Goal: Find specific page/section: Find specific page/section

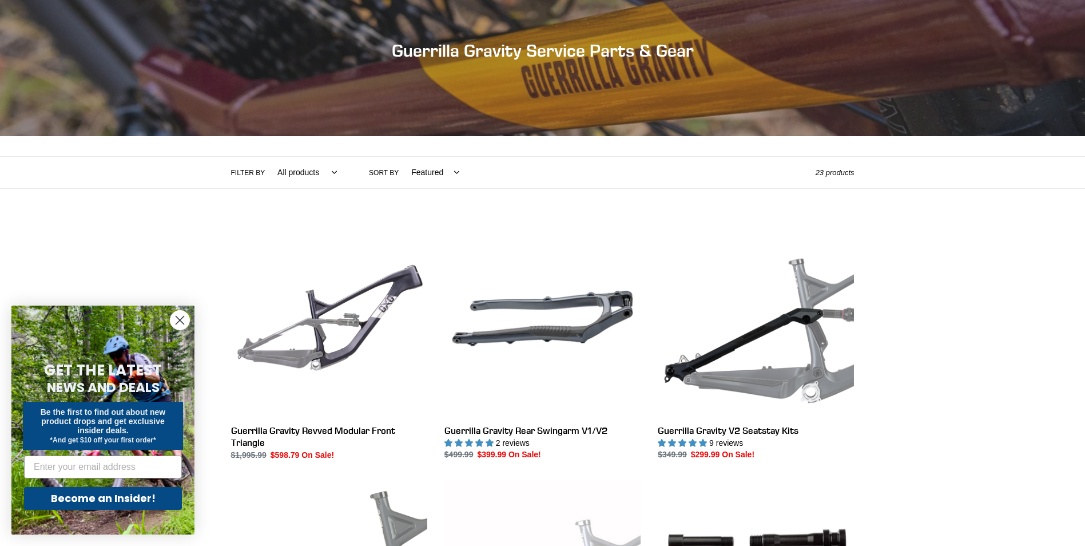
click at [409, 170] on select "Featured Best selling Alphabetically, A-Z Alphabetically, Z-A Price, low to hig…" at bounding box center [432, 172] width 63 height 31
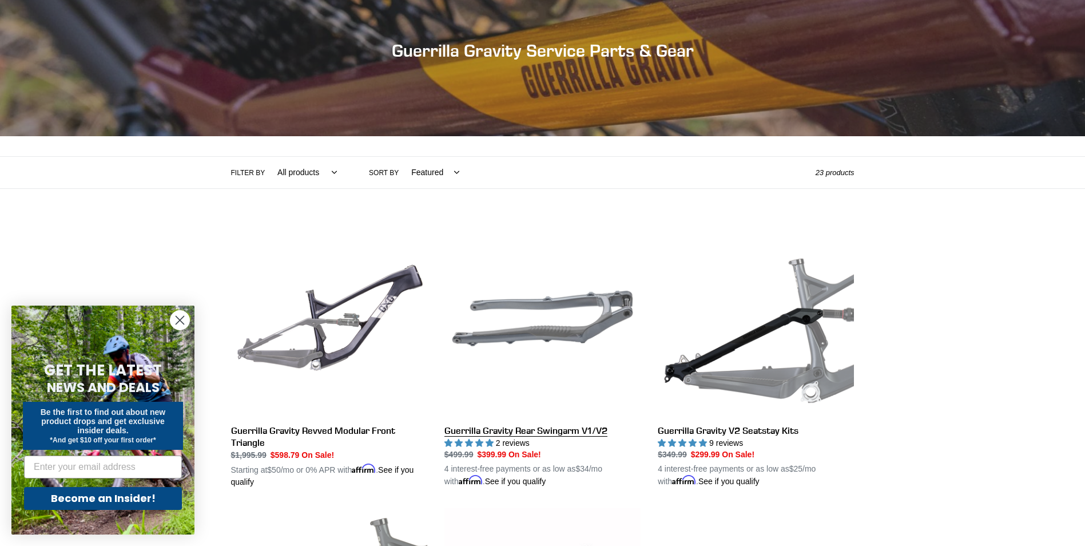
select select "price-ascending"
click at [401, 157] on select "Featured Best selling Alphabetically, A-Z Alphabetically, Z-A Price, low to hig…" at bounding box center [432, 172] width 63 height 31
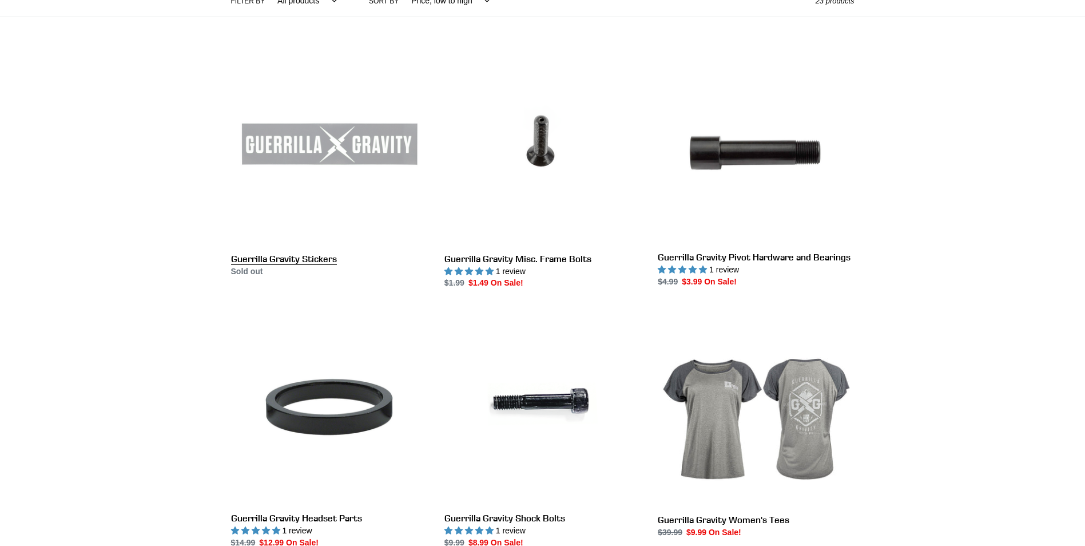
scroll to position [286, 0]
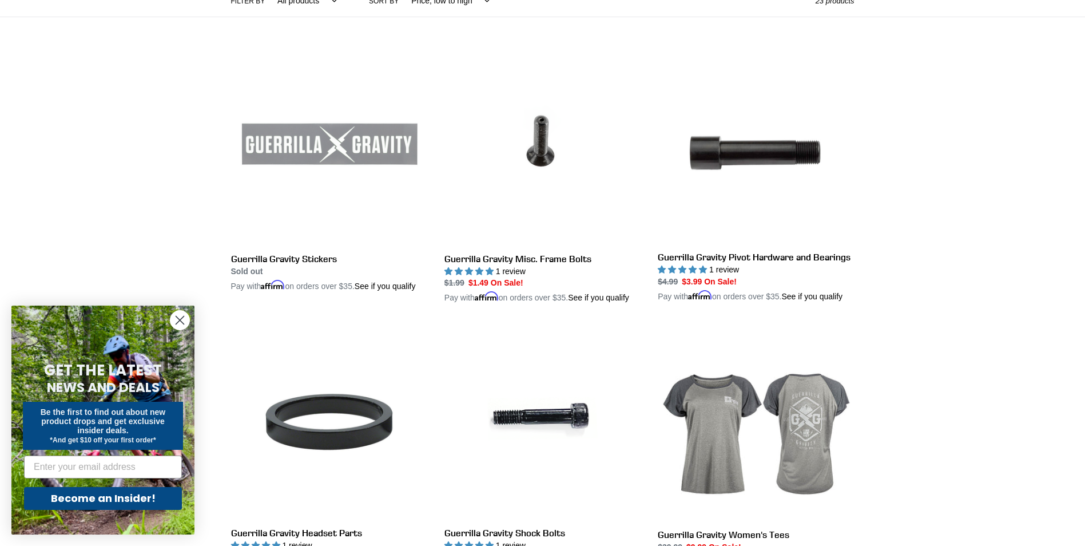
click at [176, 315] on circle "Close dialog" at bounding box center [179, 320] width 19 height 19
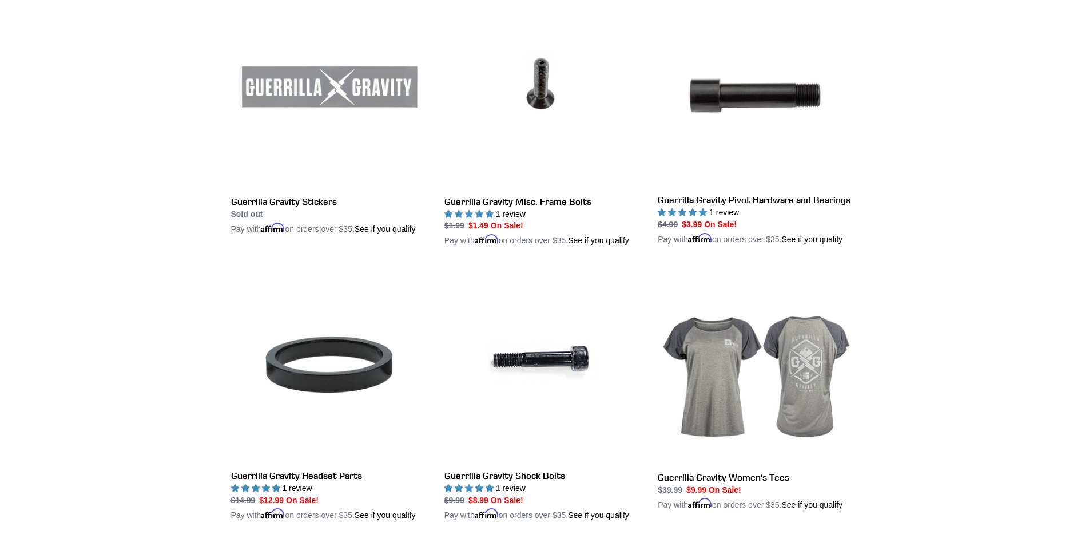
scroll to position [0, 0]
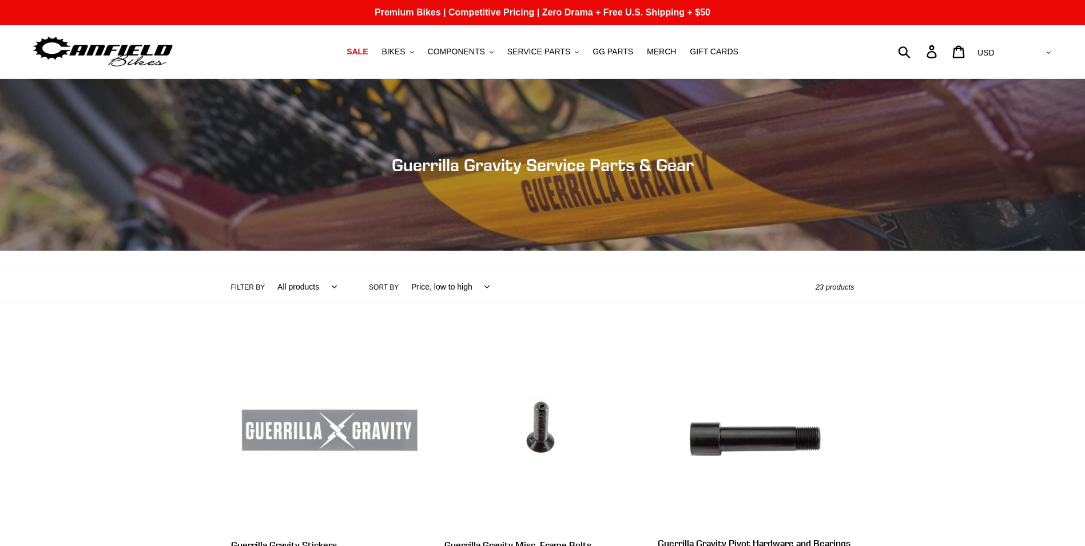
click at [297, 291] on select "All products GG Swag" at bounding box center [304, 286] width 74 height 31
select select "/collections/guerrilla-gravity-service-parts/gg?sort_by=price-ascending"
click at [267, 271] on select "All products GG Swag" at bounding box center [304, 286] width 74 height 31
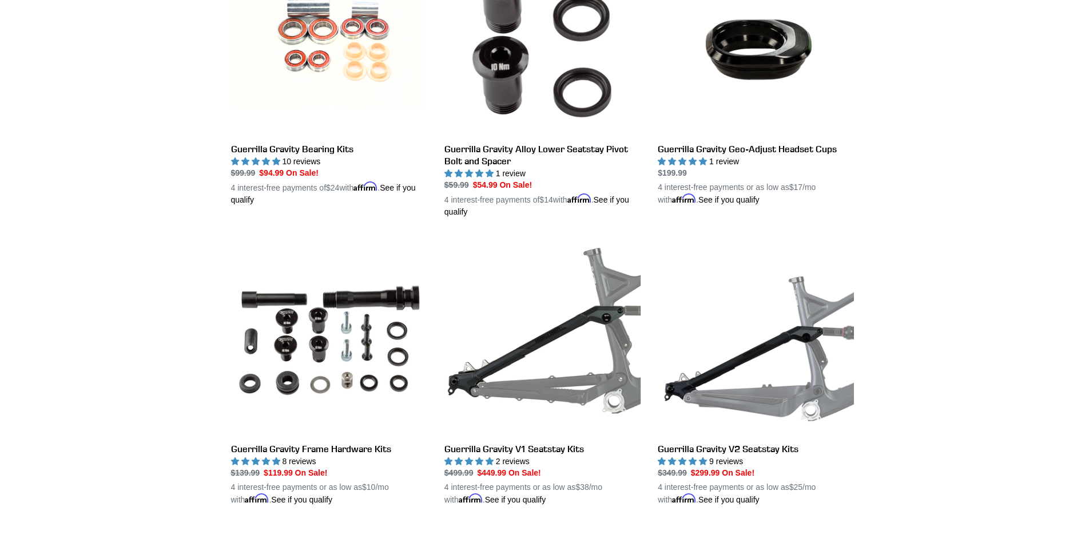
scroll to position [1259, 0]
